Goal: Information Seeking & Learning: Compare options

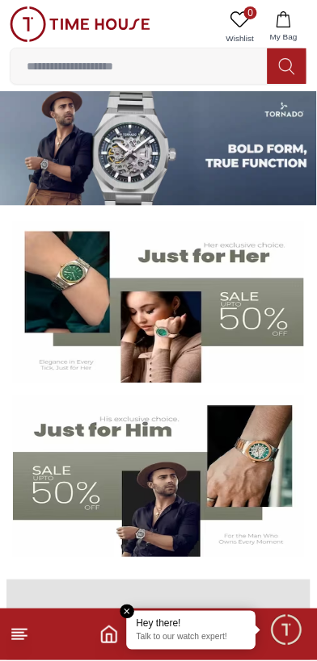
click at [283, 23] on icon "button" at bounding box center [283, 19] width 16 height 16
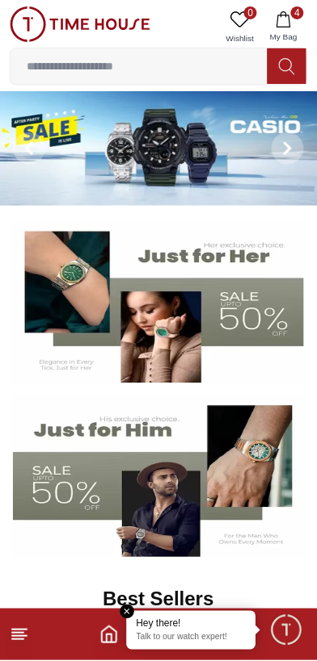
click at [292, 27] on button "4 My Bag" at bounding box center [283, 26] width 47 height 41
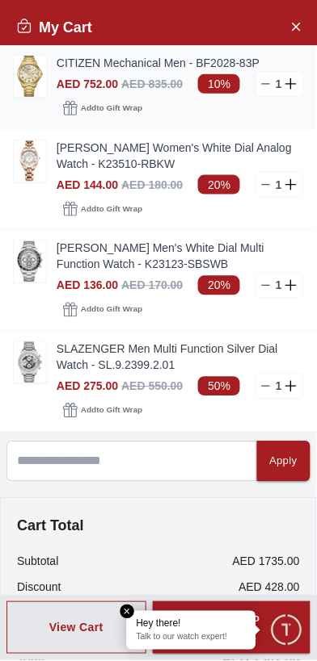
click at [40, 87] on img at bounding box center [30, 76] width 32 height 41
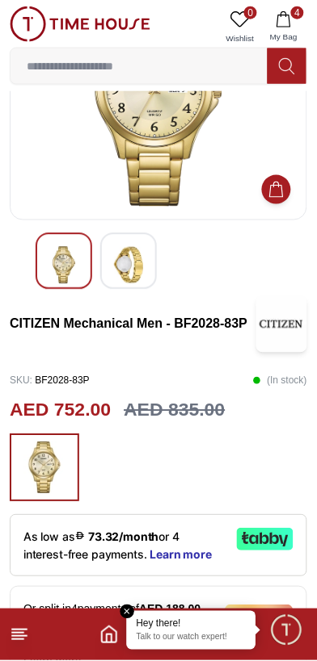
scroll to position [123, 0]
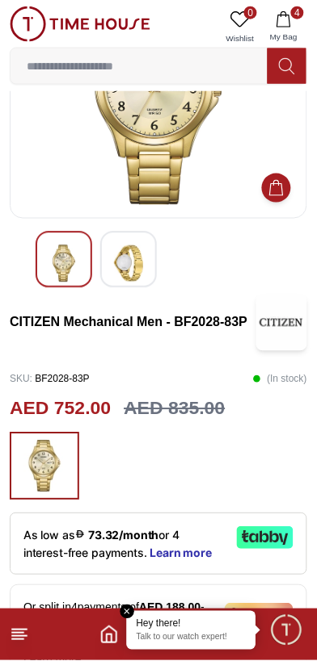
click at [292, 19] on button "4 My Bag" at bounding box center [283, 26] width 47 height 41
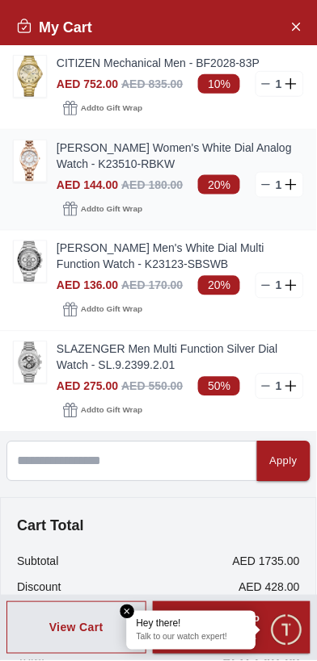
click at [119, 157] on link "[PERSON_NAME] Women's White Dial Analog Watch - K23510-RBKW" at bounding box center [180, 156] width 247 height 32
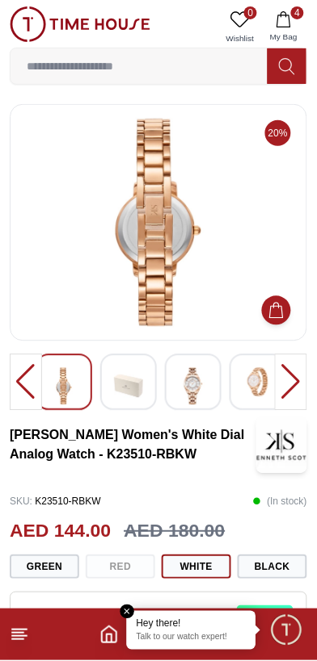
click at [292, 20] on icon "button" at bounding box center [283, 19] width 16 height 16
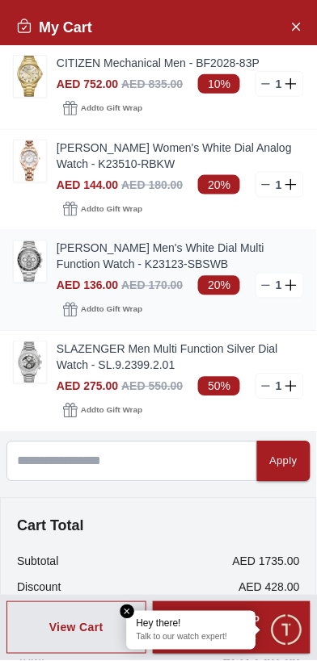
click at [111, 259] on link "[PERSON_NAME] Men's White Dial Multi Function Watch - K23123-SBSWB" at bounding box center [180, 257] width 247 height 32
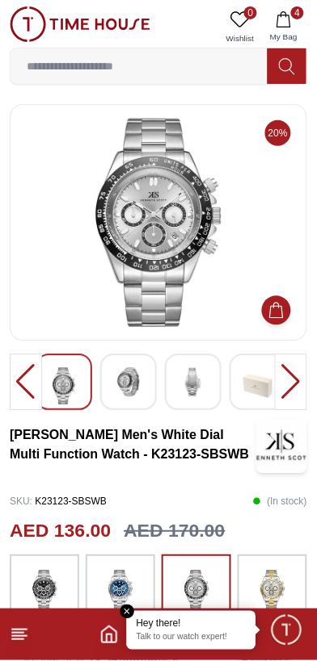
click at [289, 24] on icon "button" at bounding box center [283, 19] width 16 height 16
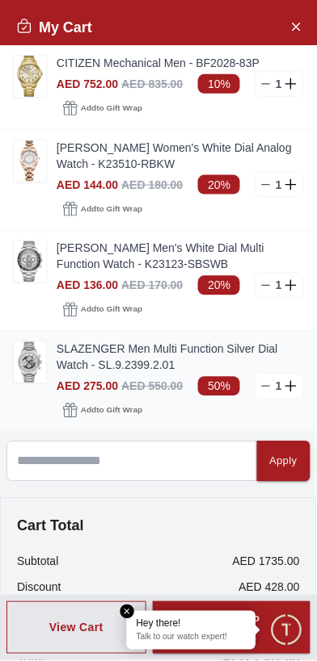
click at [68, 366] on link "SLAZENGER Men Multi Function Silver Dial Watch - SL.9.2399.2.01" at bounding box center [180, 358] width 247 height 32
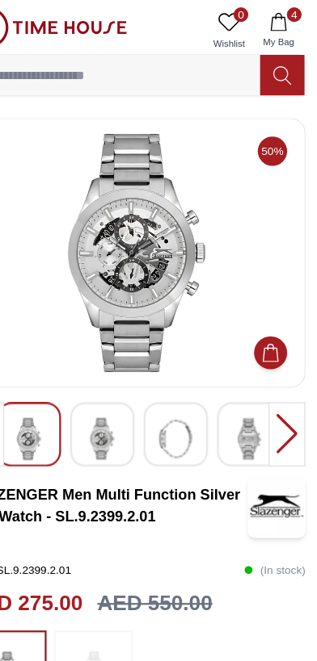
scroll to position [12, 0]
